Goal: Task Accomplishment & Management: Complete application form

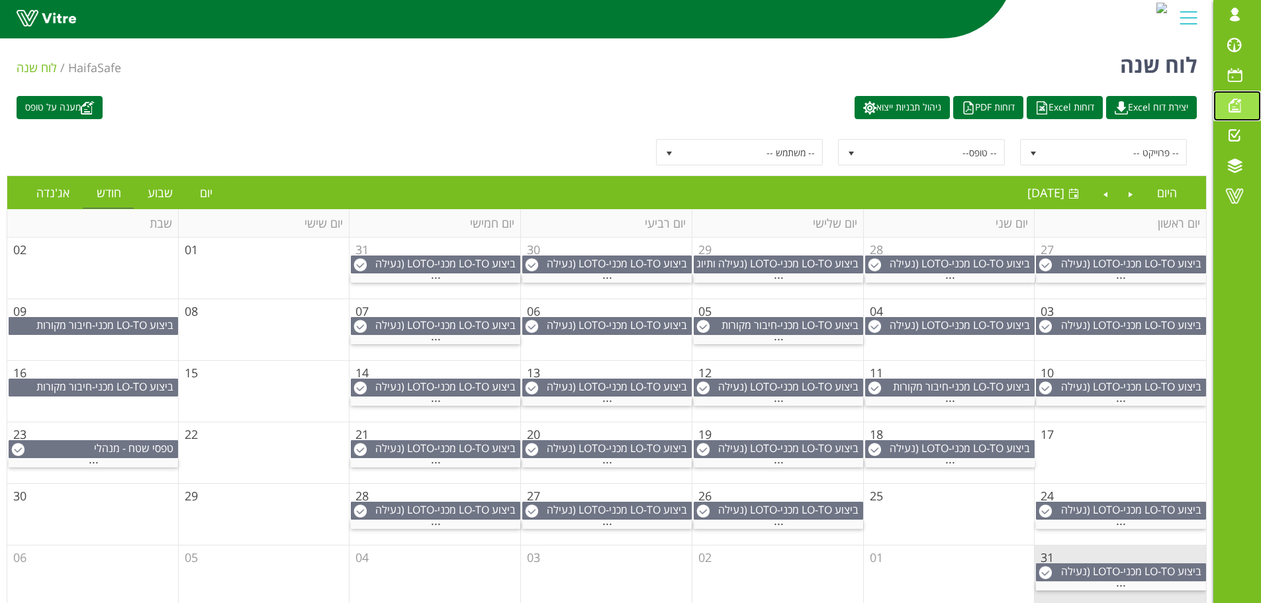
click at [1237, 108] on span at bounding box center [1234, 105] width 33 height 16
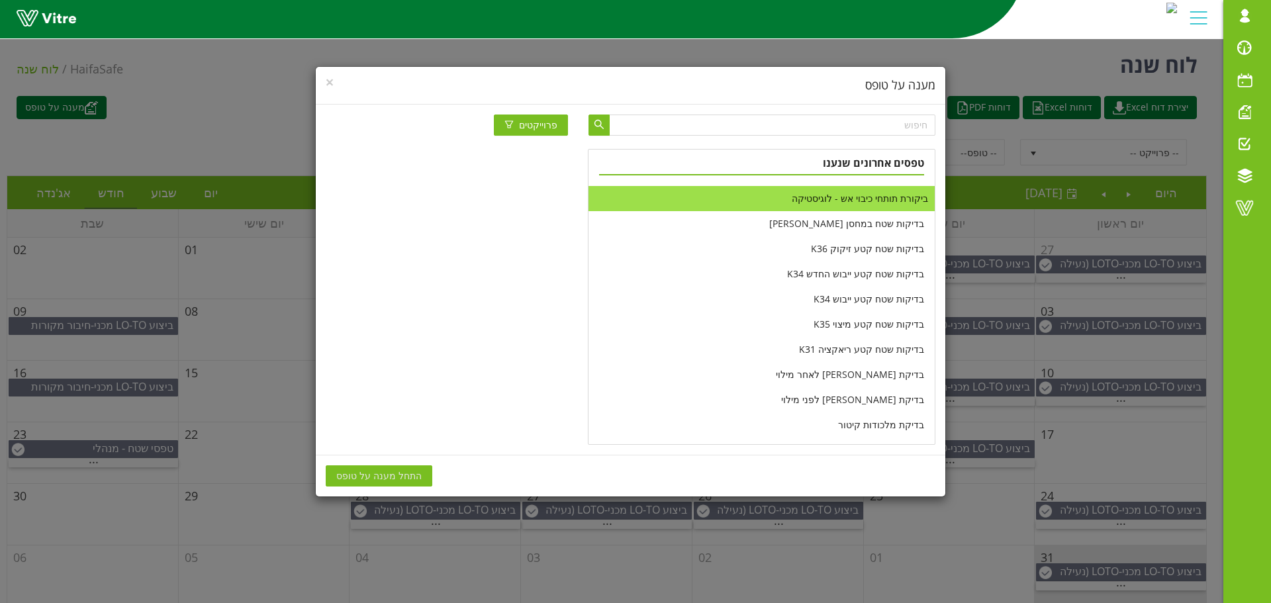
click at [832, 201] on li "ביקורת תותחי כיבוי אש - לוגיסטיקה" at bounding box center [762, 198] width 346 height 25
click at [401, 476] on span "התחל מענה על טופס" at bounding box center [378, 476] width 85 height 15
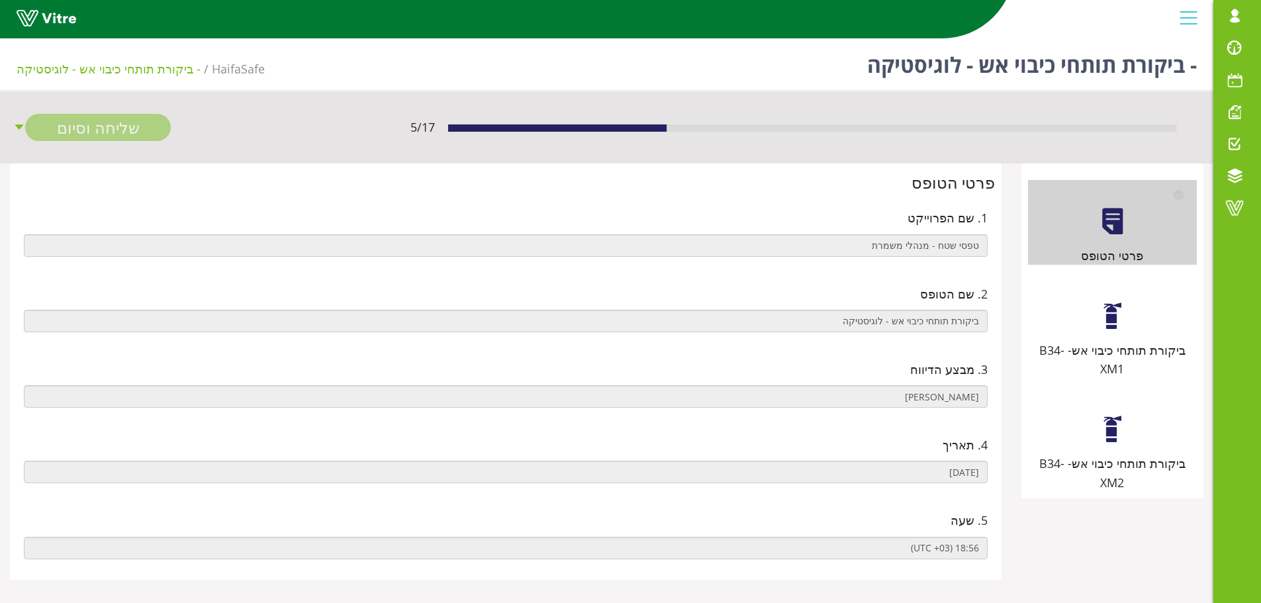
click at [1115, 332] on div "ביקורת תותחי כיבוי אש- B34-XM1" at bounding box center [1112, 327] width 169 height 104
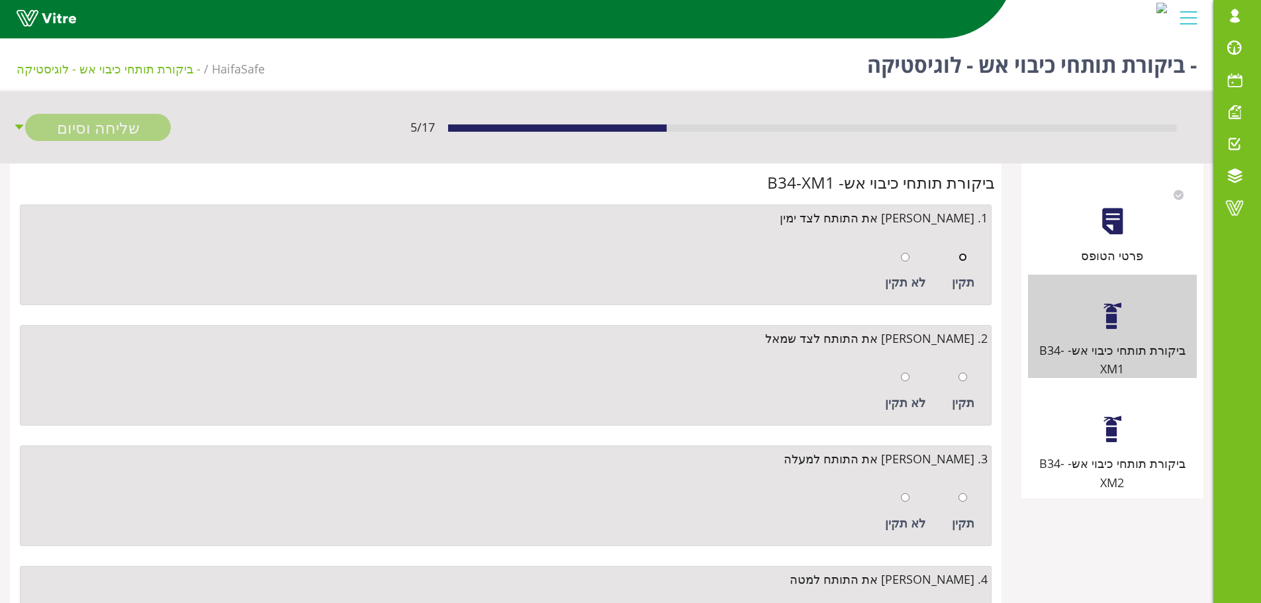
click at [963, 261] on input "radio" at bounding box center [963, 257] width 9 height 9
radio input "true"
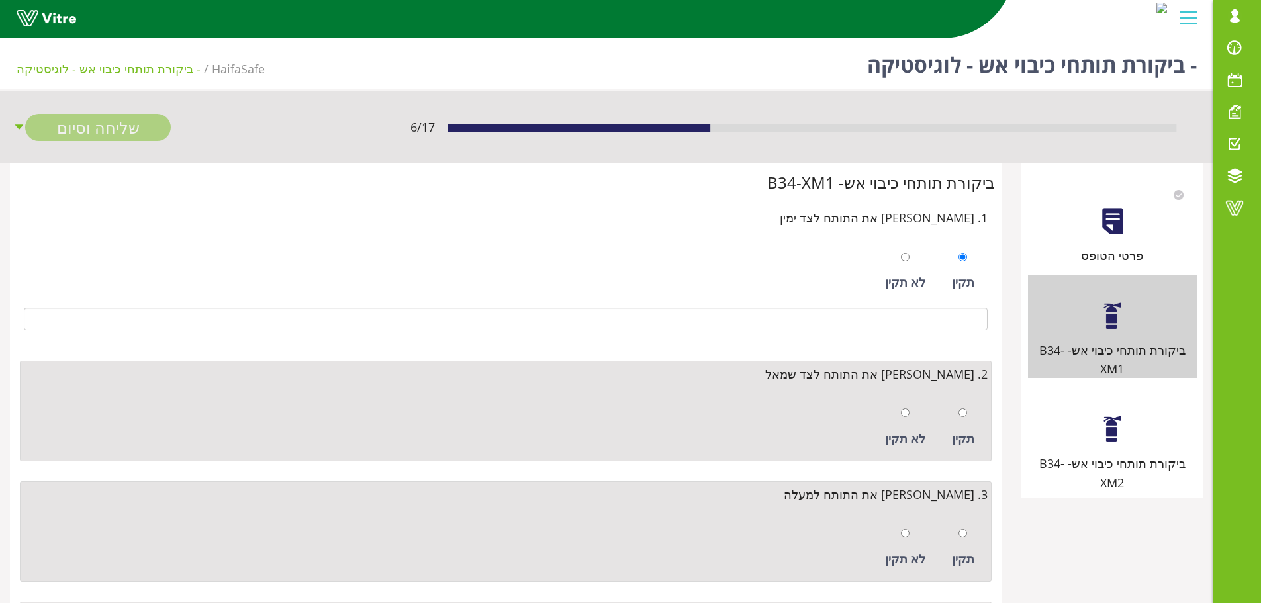
click at [962, 408] on div at bounding box center [963, 412] width 9 height 19
radio input "true"
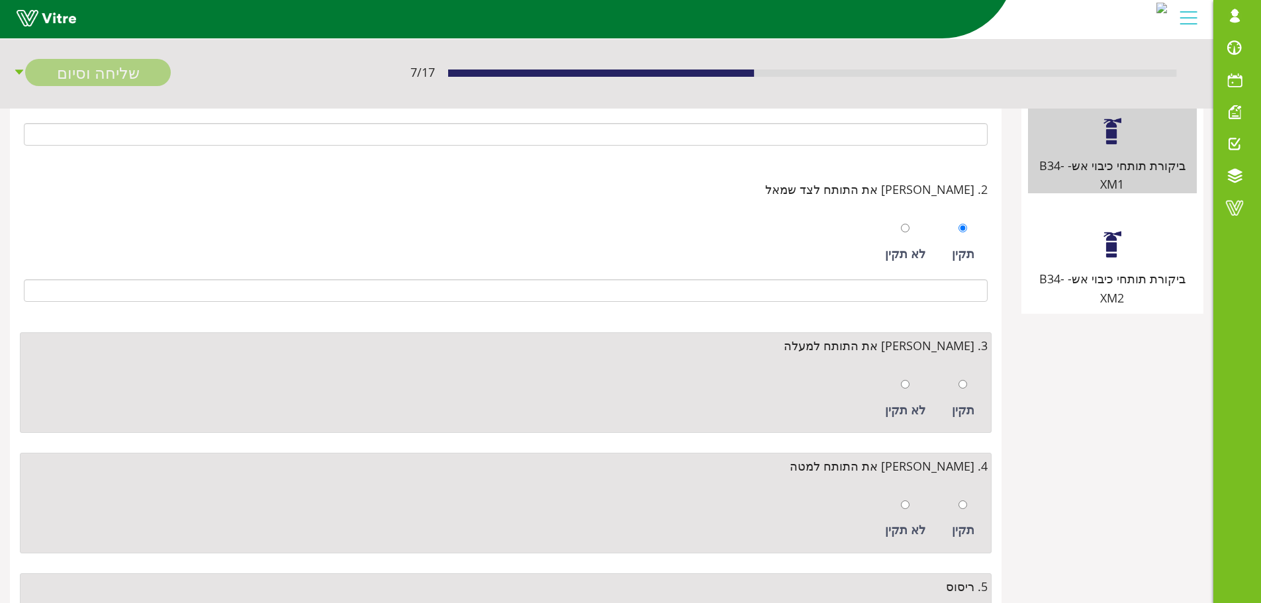
scroll to position [199, 0]
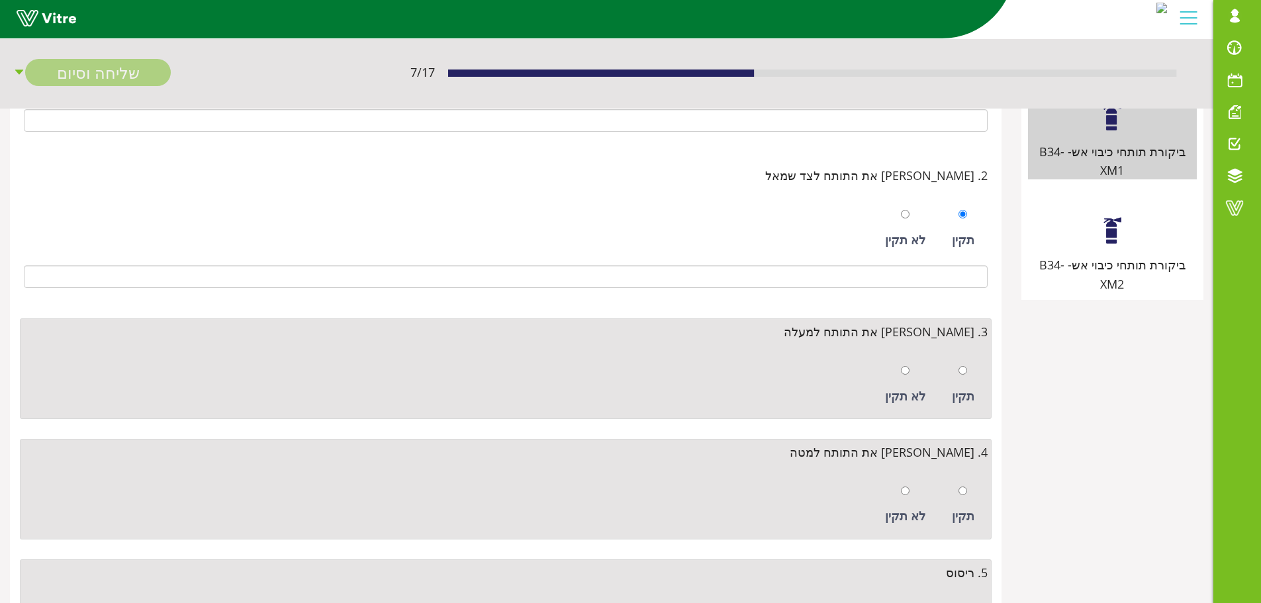
click at [969, 379] on div "תקין" at bounding box center [963, 384] width 36 height 61
radio input "true"
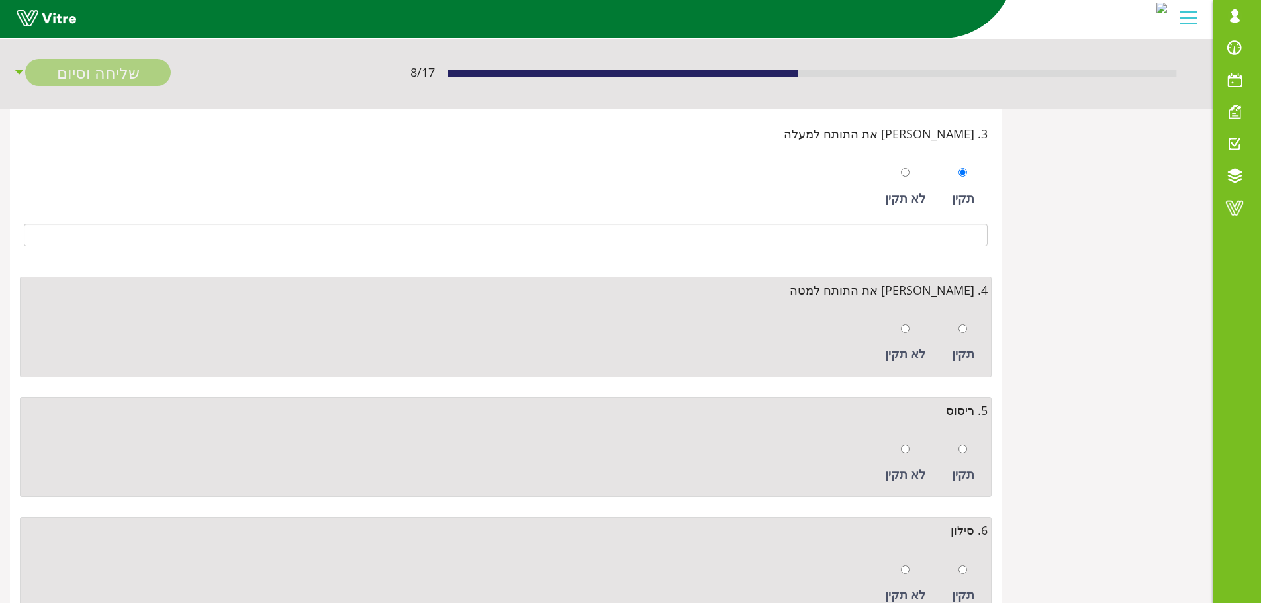
scroll to position [397, 0]
click at [968, 329] on div "תקין" at bounding box center [963, 342] width 36 height 61
radio input "true"
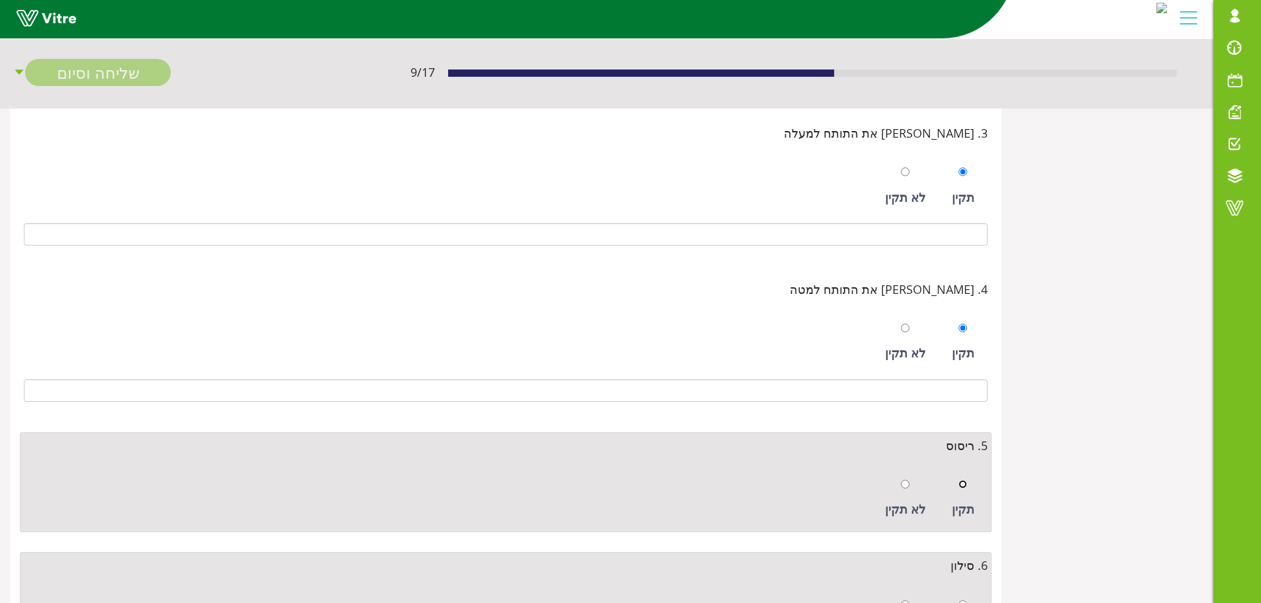
click at [967, 486] on input "radio" at bounding box center [963, 484] width 9 height 9
radio input "true"
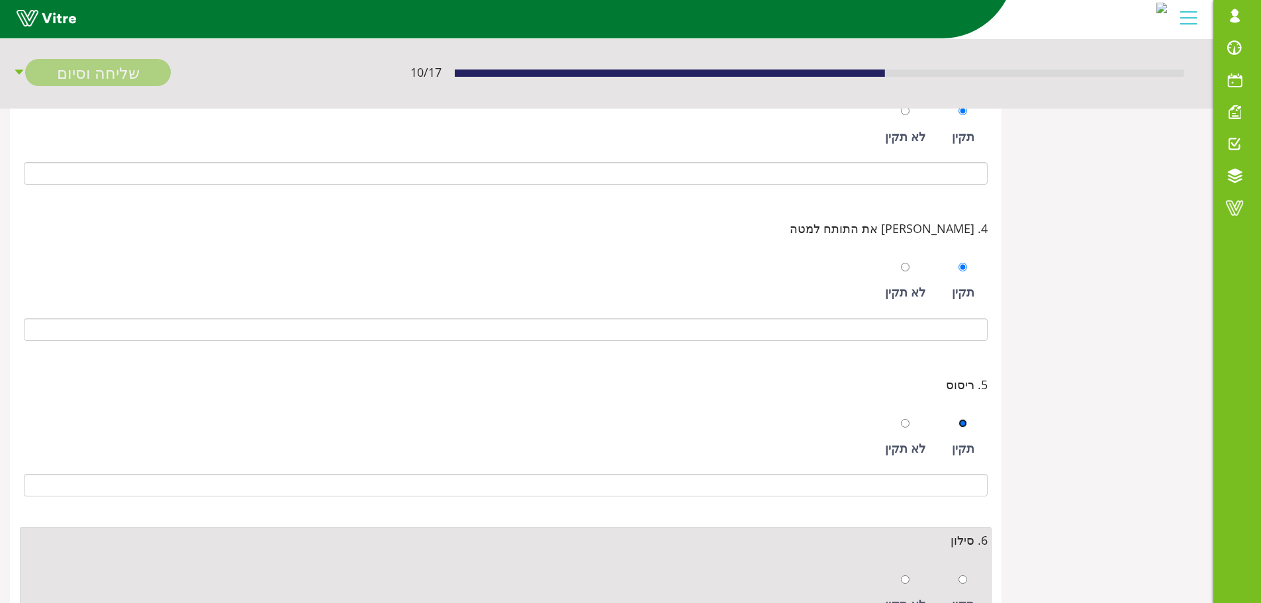
scroll to position [532, 0]
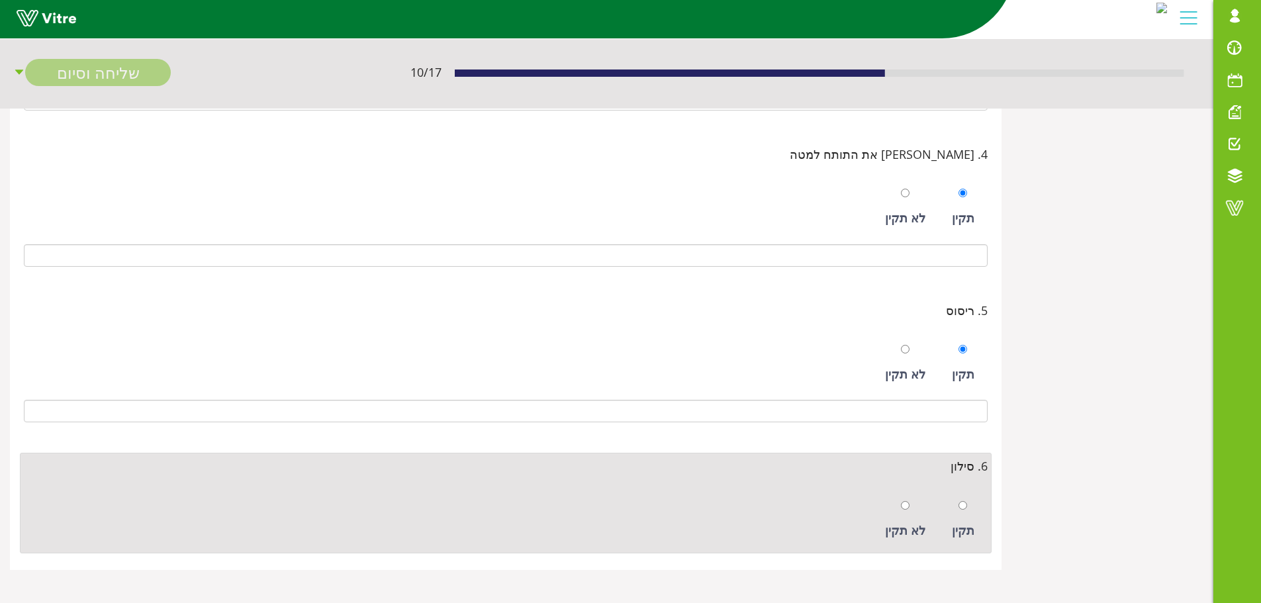
click at [969, 510] on div "תקין" at bounding box center [963, 519] width 36 height 61
radio input "true"
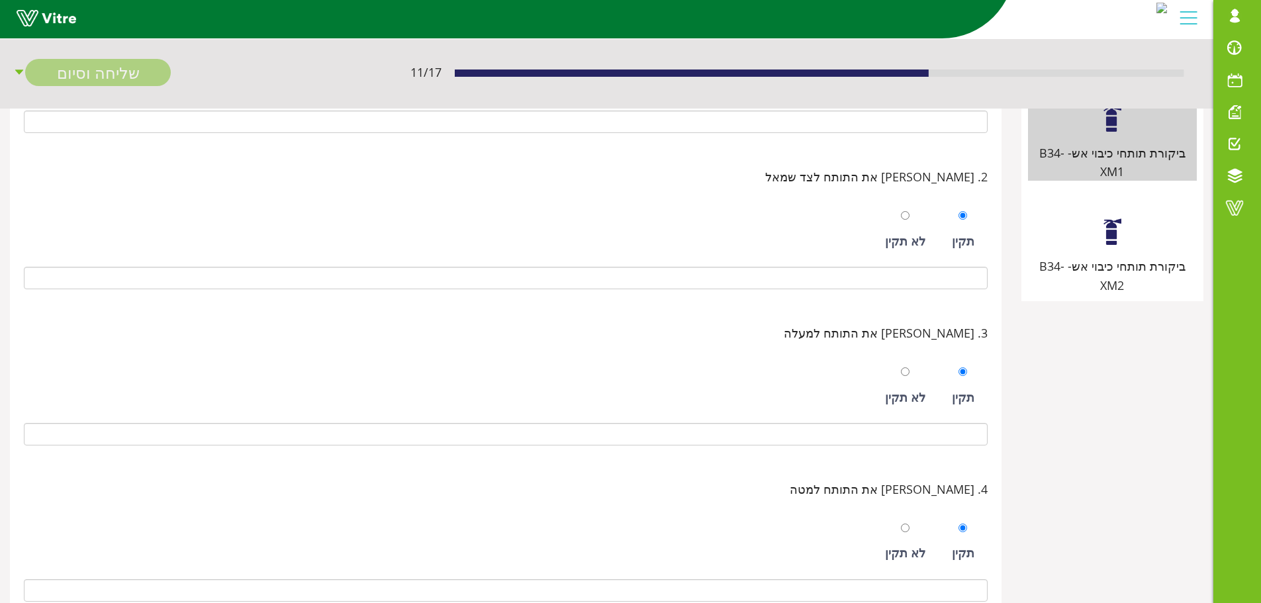
scroll to position [3, 0]
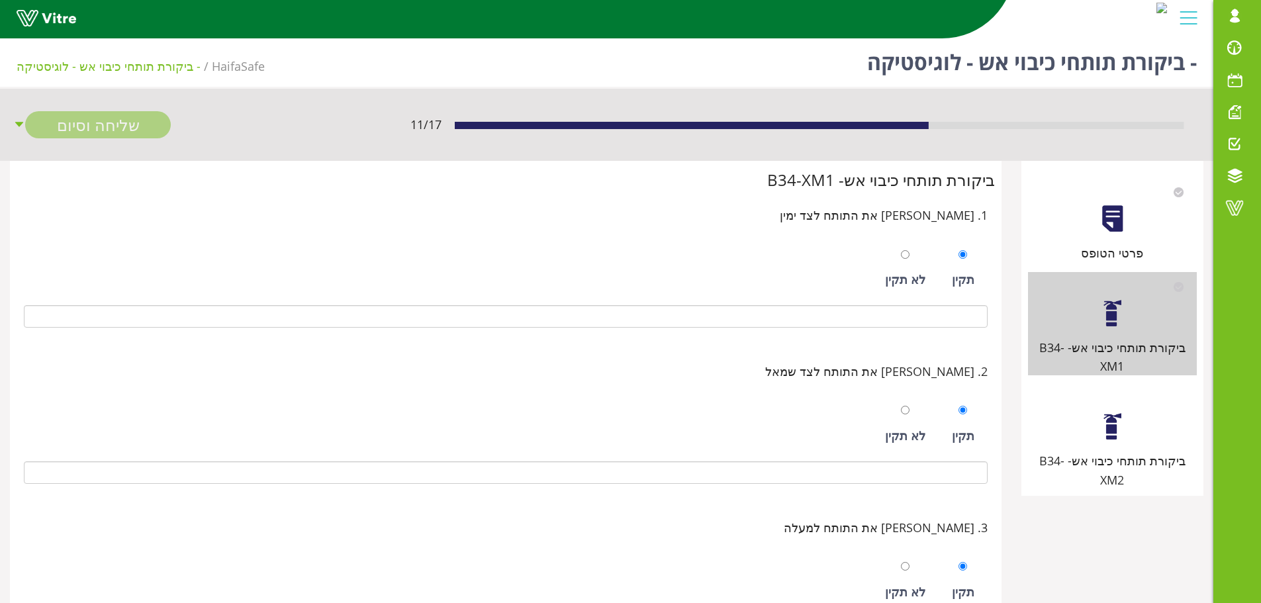
click at [1117, 416] on div at bounding box center [1113, 427] width 30 height 30
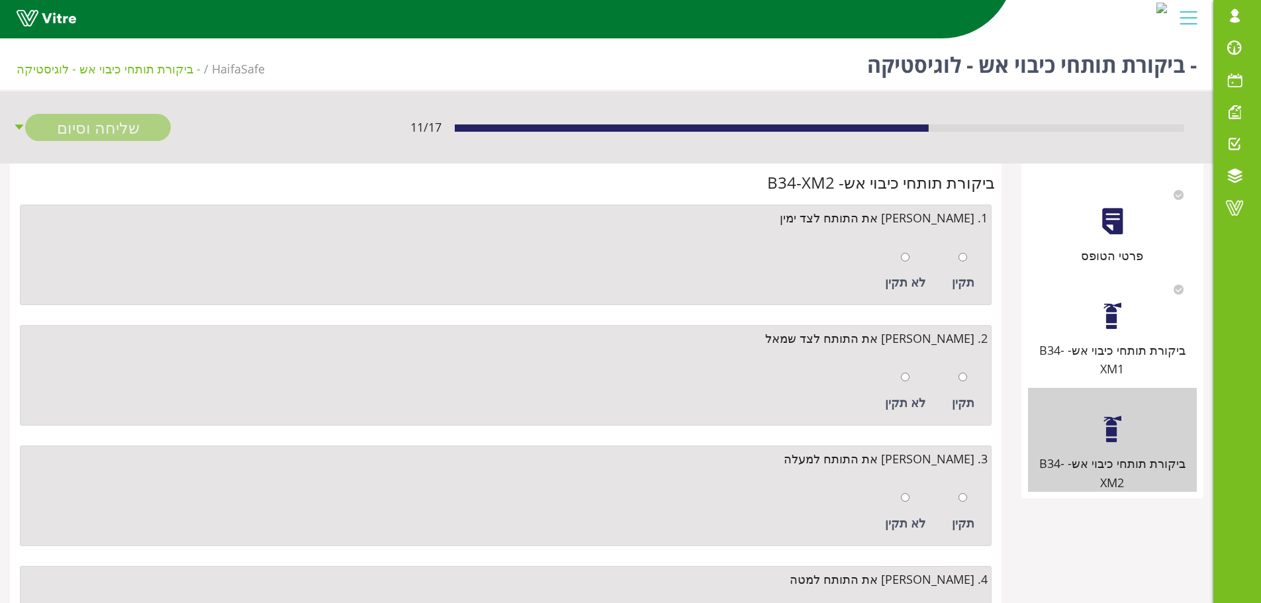
click at [968, 260] on div "תקין" at bounding box center [963, 271] width 36 height 61
radio input "true"
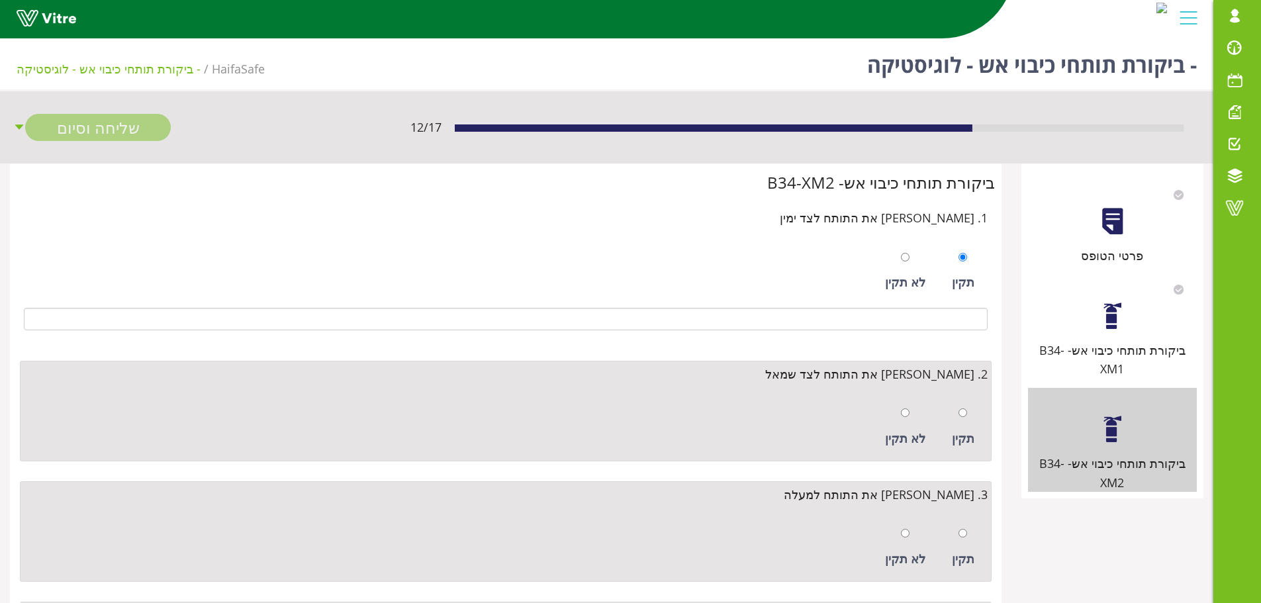
click at [961, 400] on div "תקין" at bounding box center [963, 427] width 36 height 61
radio input "true"
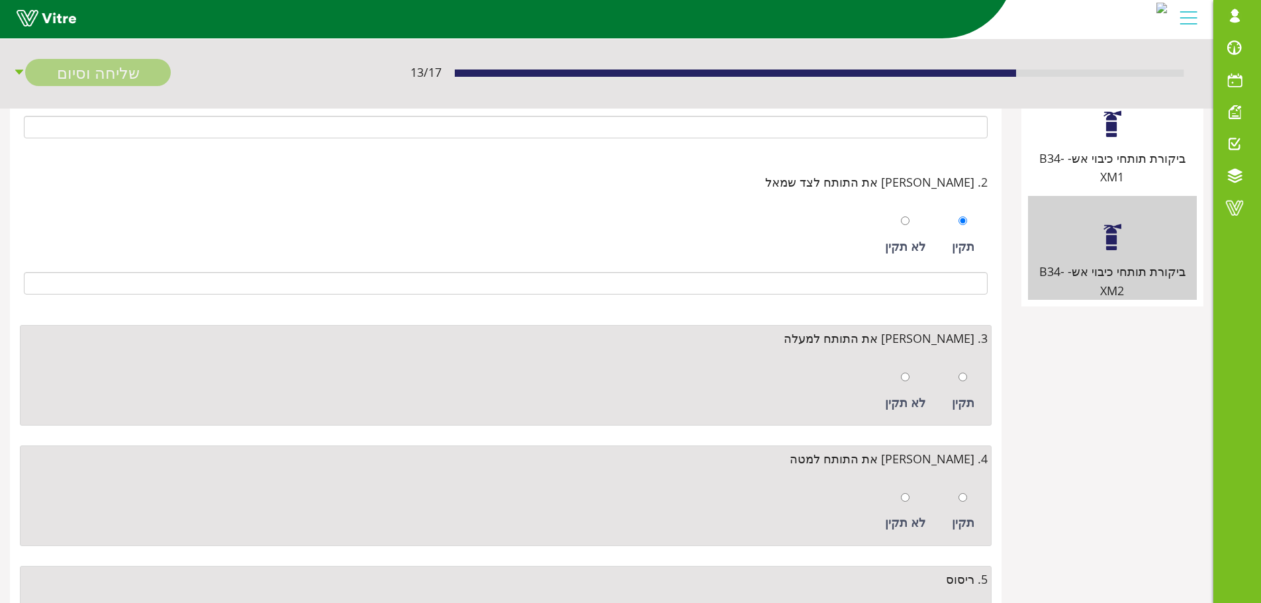
scroll to position [199, 0]
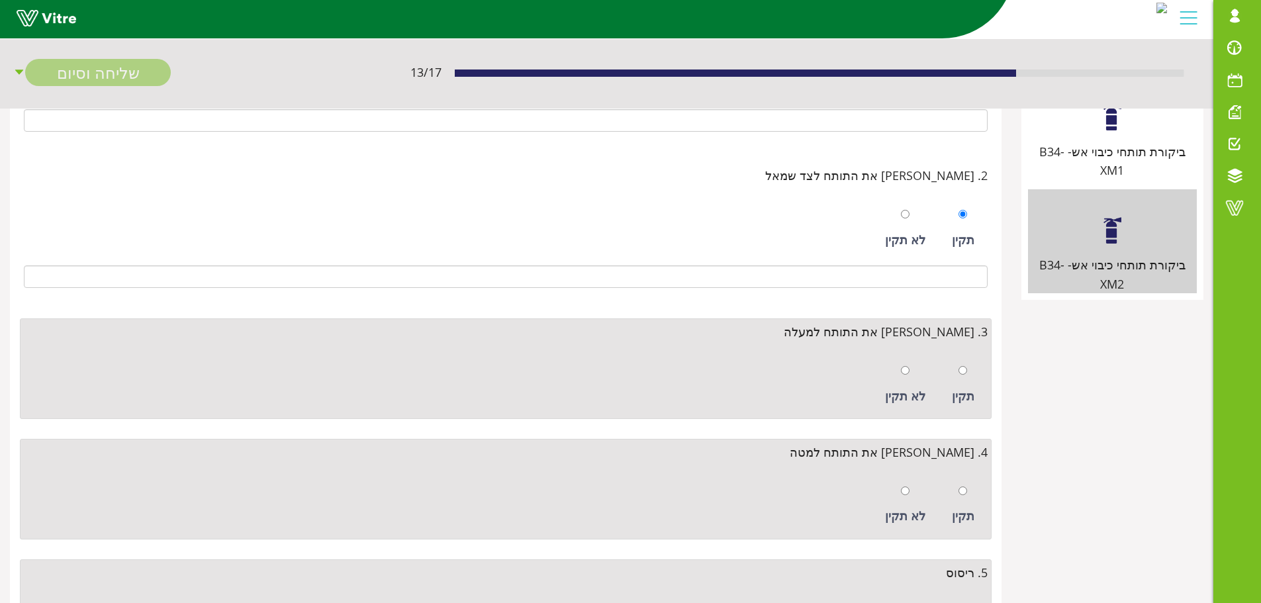
click at [959, 376] on div at bounding box center [963, 370] width 9 height 19
radio input "true"
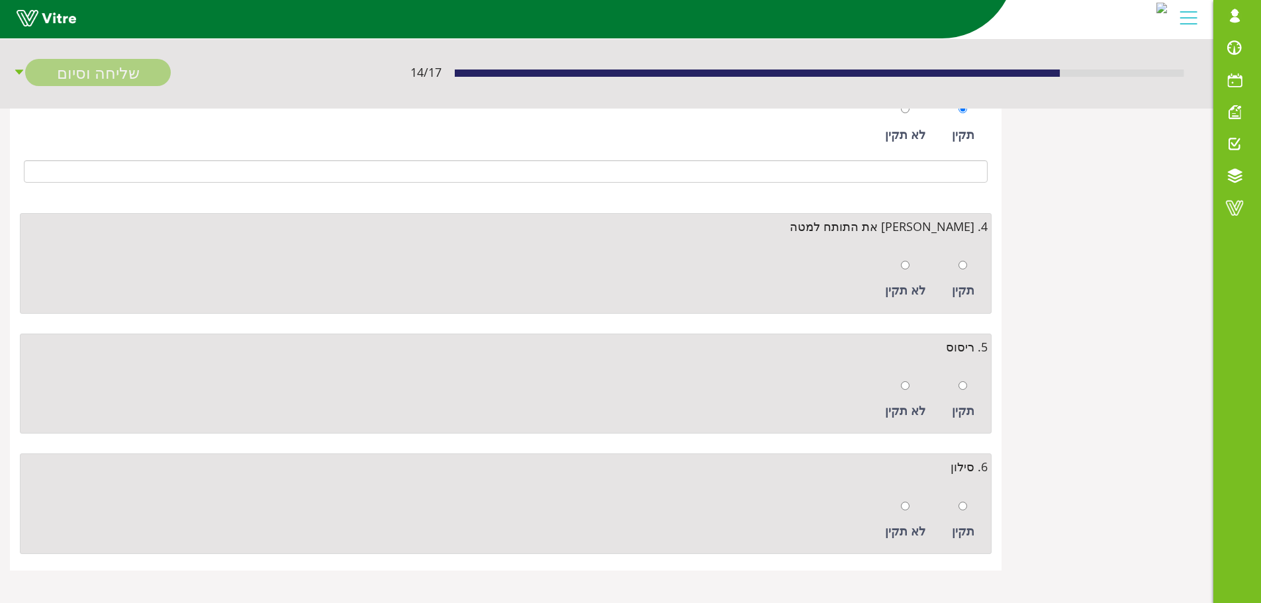
scroll to position [461, 0]
click at [960, 264] on input "radio" at bounding box center [963, 264] width 9 height 9
radio input "true"
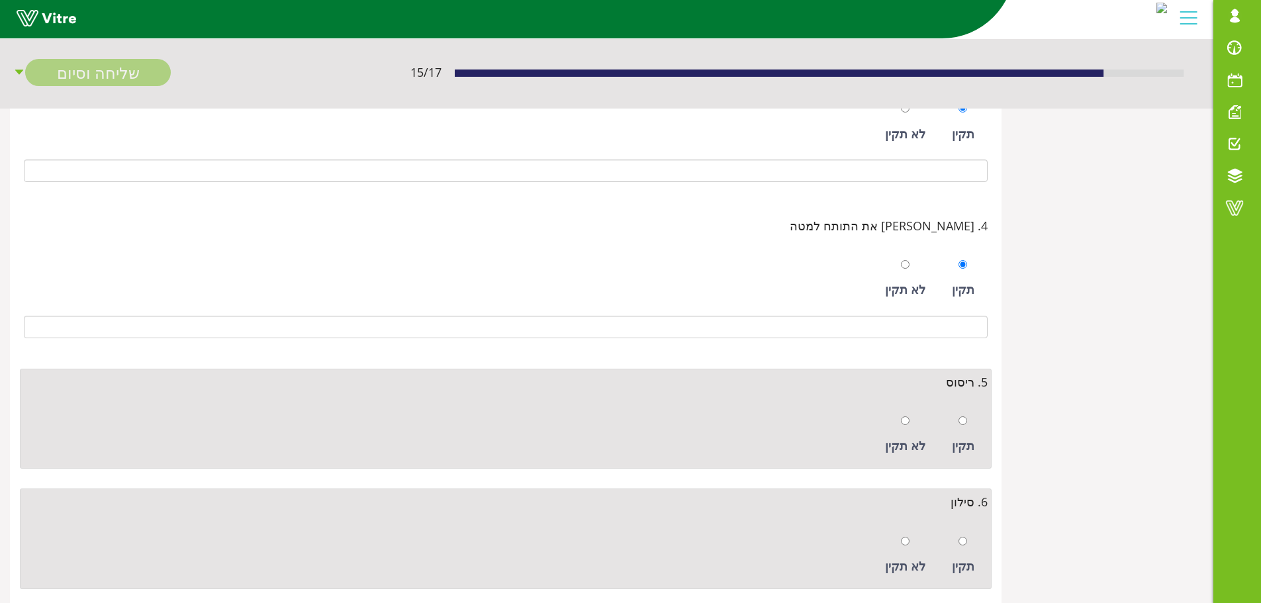
click at [968, 422] on div "תקין" at bounding box center [963, 435] width 36 height 61
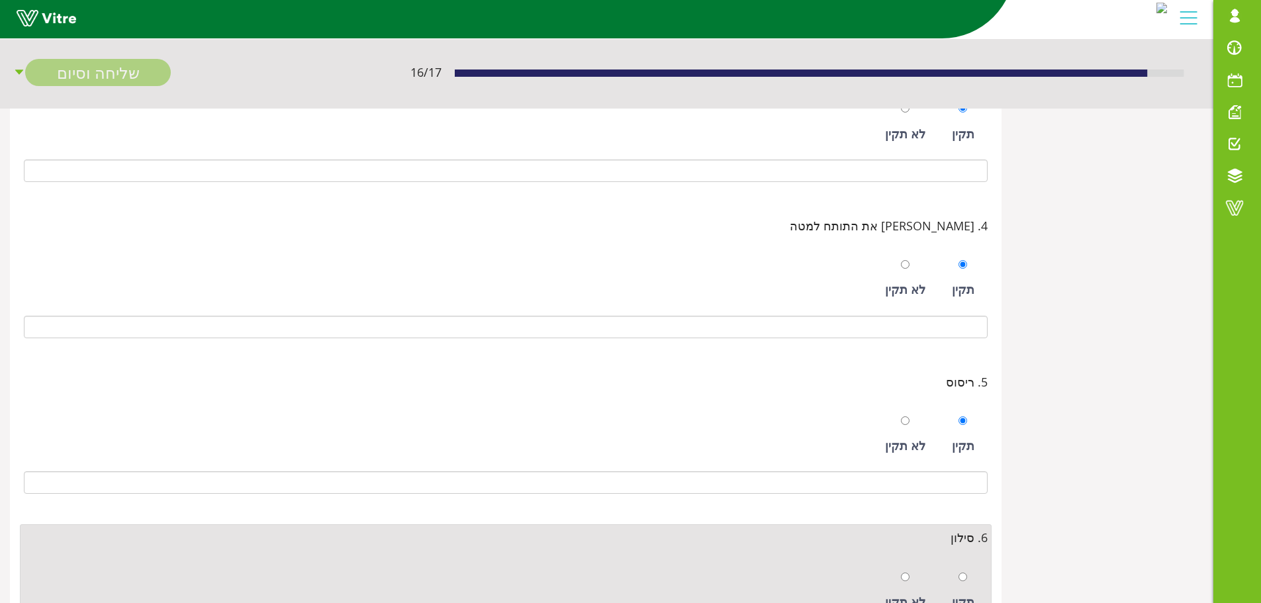
radio input "true"
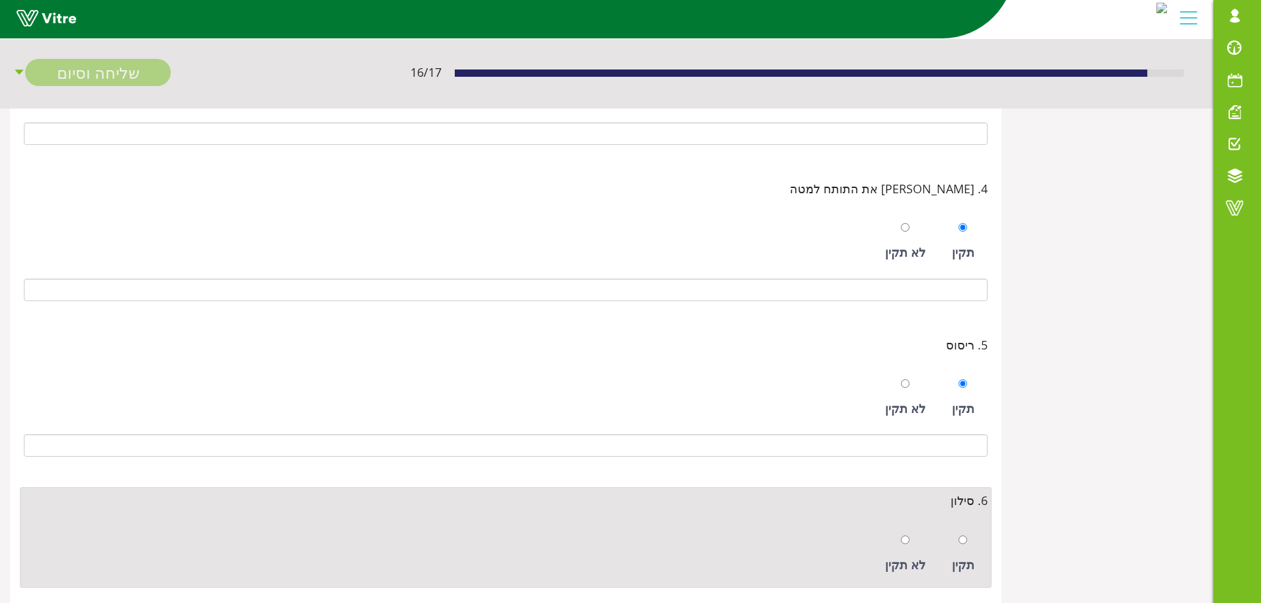
scroll to position [532, 0]
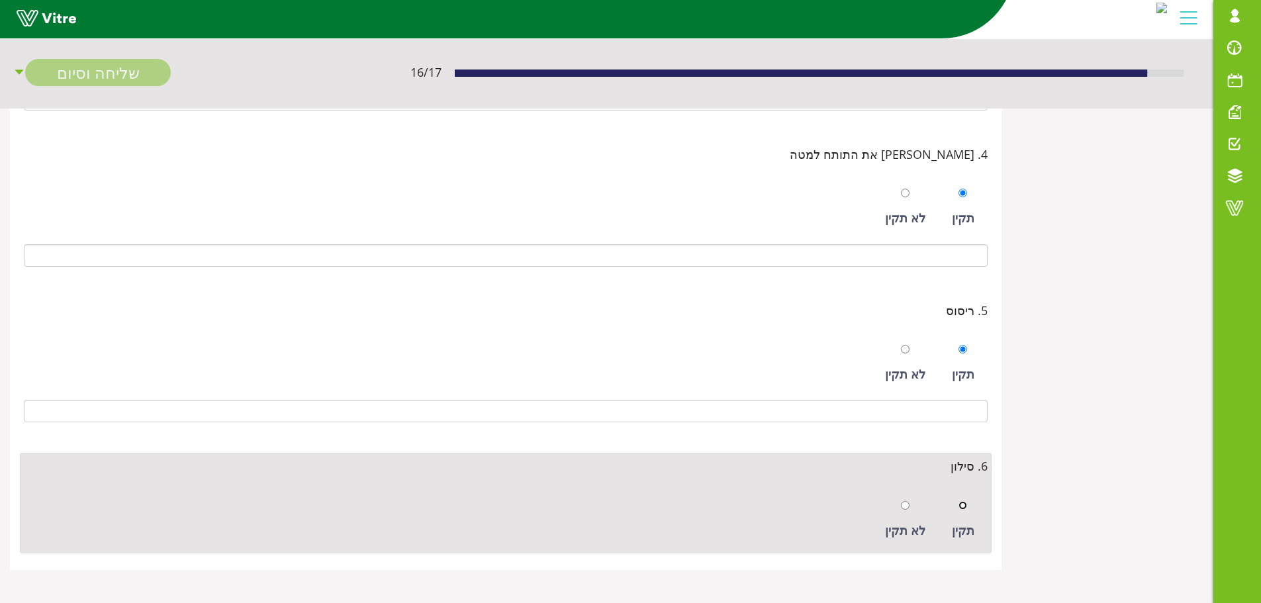
click at [963, 507] on input "radio" at bounding box center [963, 505] width 9 height 9
radio input "true"
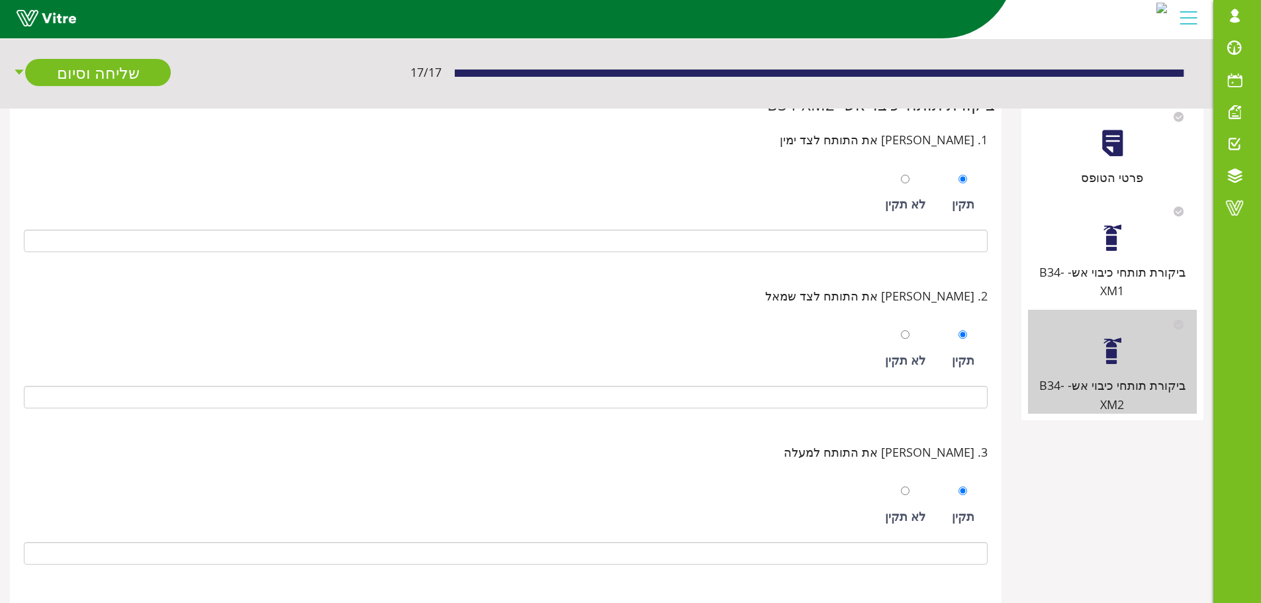
scroll to position [0, 0]
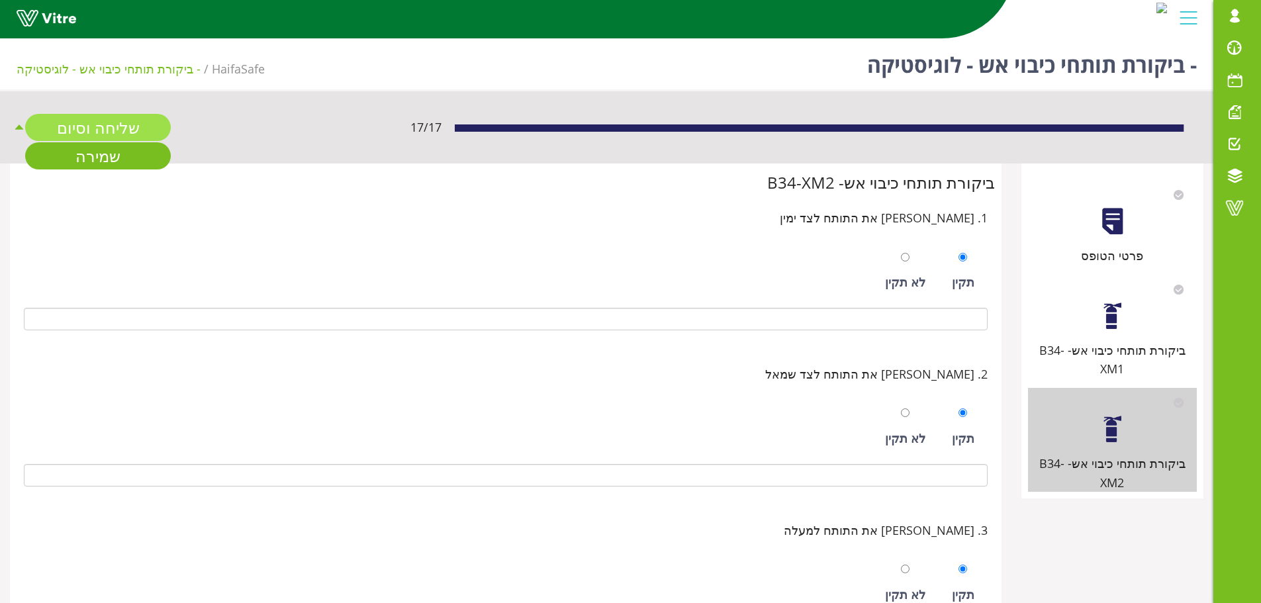
click at [103, 122] on link "שליחה וסיום" at bounding box center [98, 127] width 146 height 27
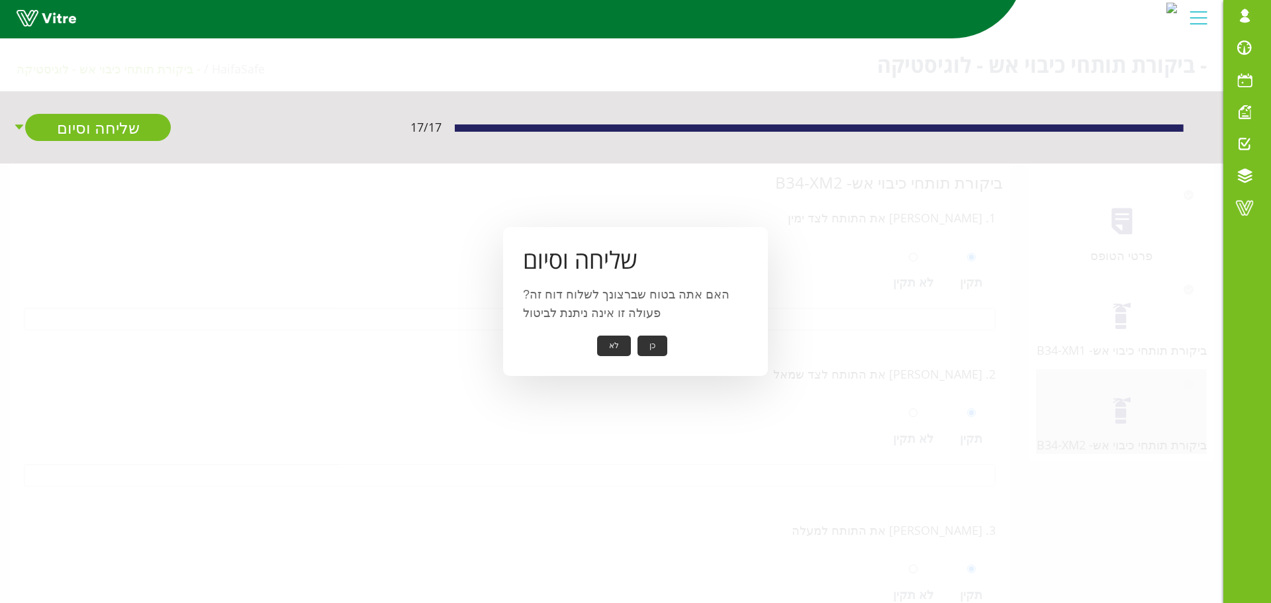
click at [647, 346] on button "כן" at bounding box center [653, 346] width 30 height 21
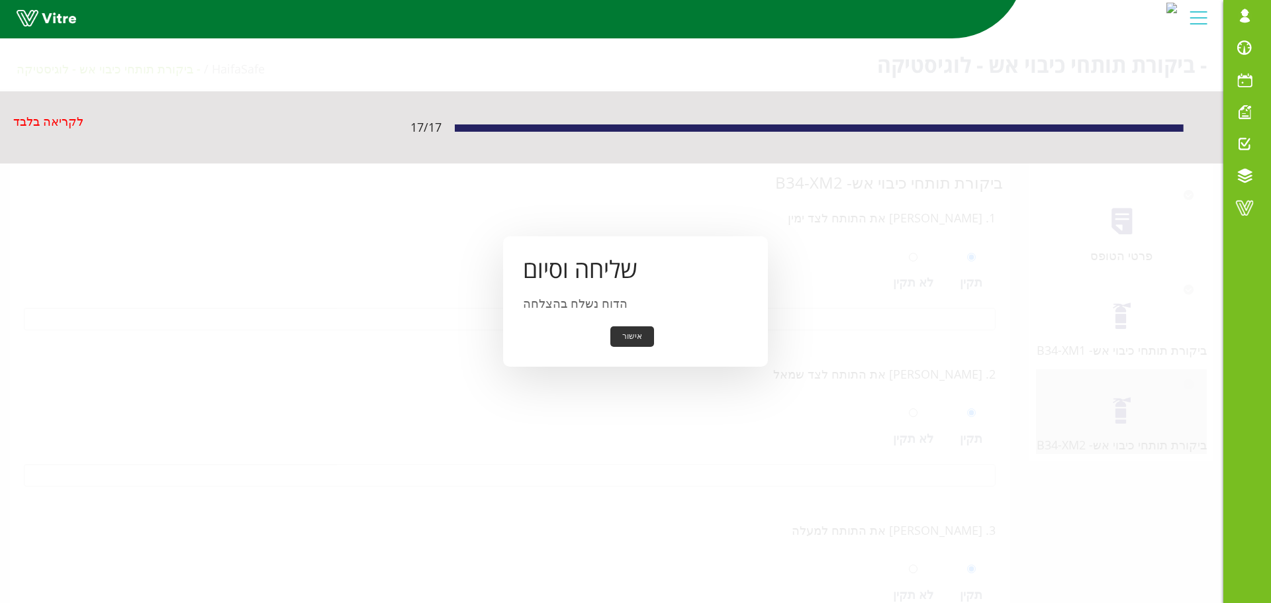
click at [637, 339] on button "אישור" at bounding box center [632, 336] width 44 height 21
